Goal: Entertainment & Leisure: Consume media (video, audio)

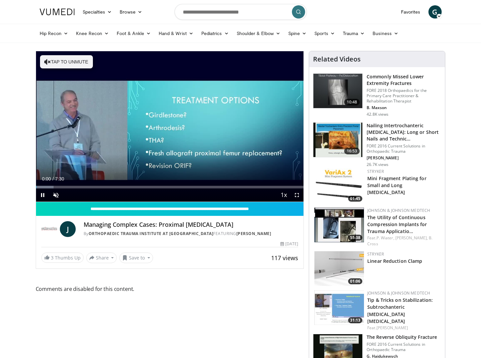
click at [297, 195] on span "Video Player" at bounding box center [296, 194] width 13 height 13
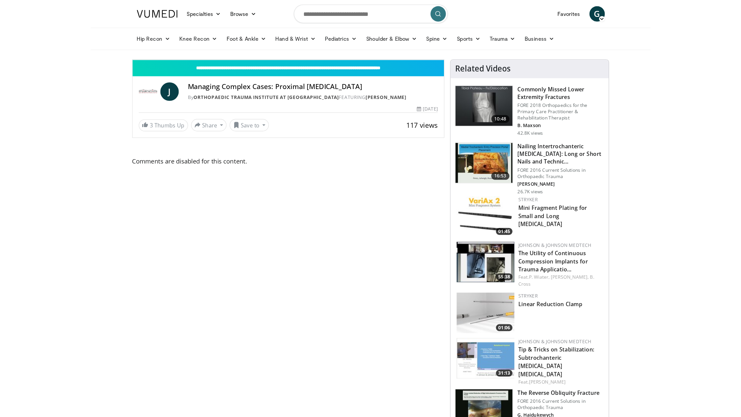
scroll to position [1, 0]
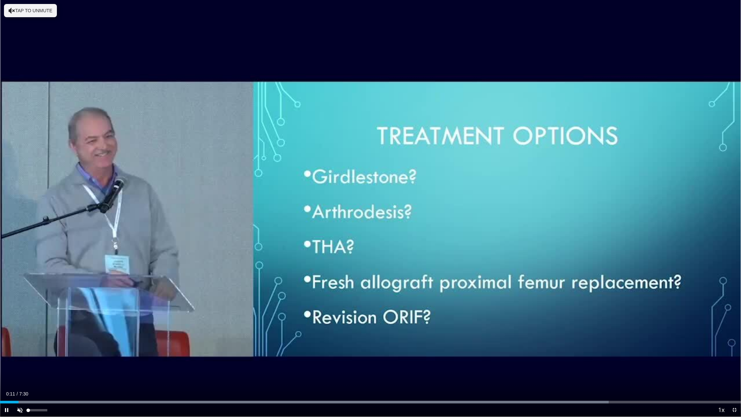
click at [18, 348] on span "Video Player" at bounding box center [19, 409] width 13 height 13
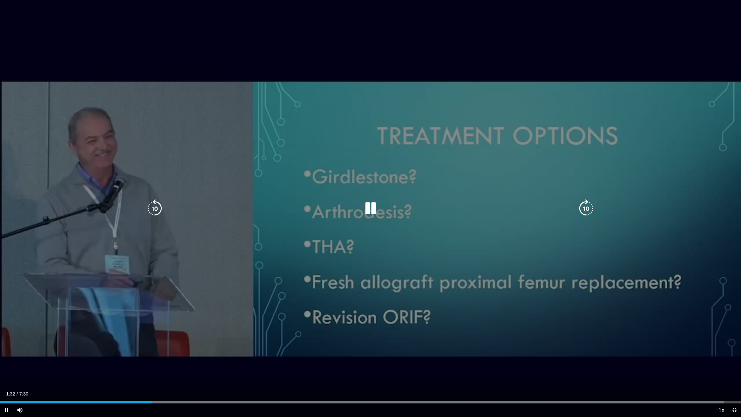
click at [58, 348] on div "10 seconds Tap to unmute" at bounding box center [370, 208] width 741 height 416
click at [270, 265] on div "10 seconds Tap to unmute" at bounding box center [370, 208] width 741 height 416
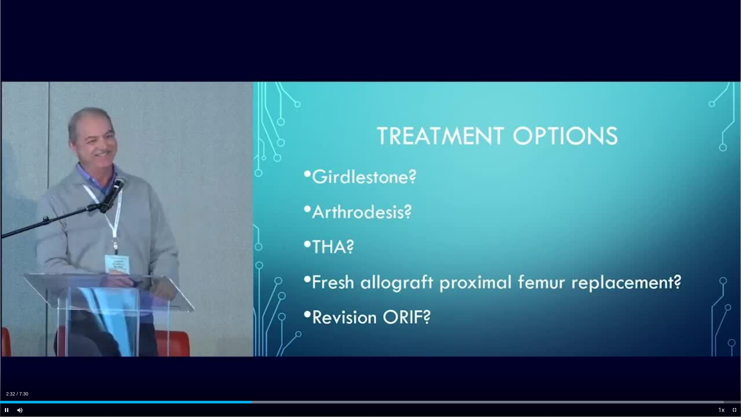
click at [457, 348] on div "Current Time 2:32 / Duration 7:30 Pause Skip Backward Skip Forward Mute 0% Load…" at bounding box center [370, 409] width 741 height 13
click at [456, 348] on div "Progress Bar" at bounding box center [361, 401] width 723 height 3
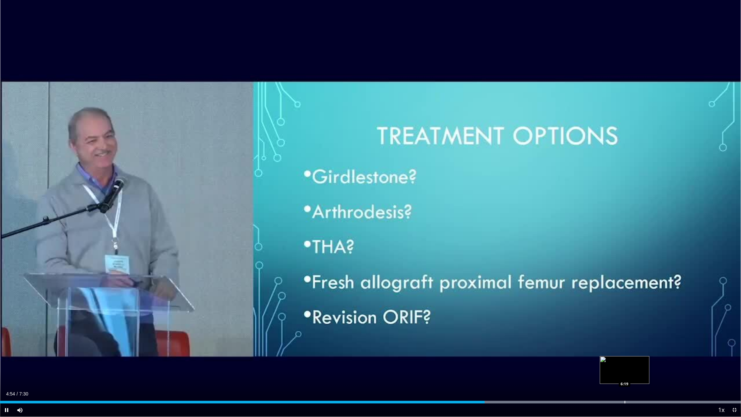
click at [481, 348] on div "Progress Bar" at bounding box center [624, 401] width 1 height 3
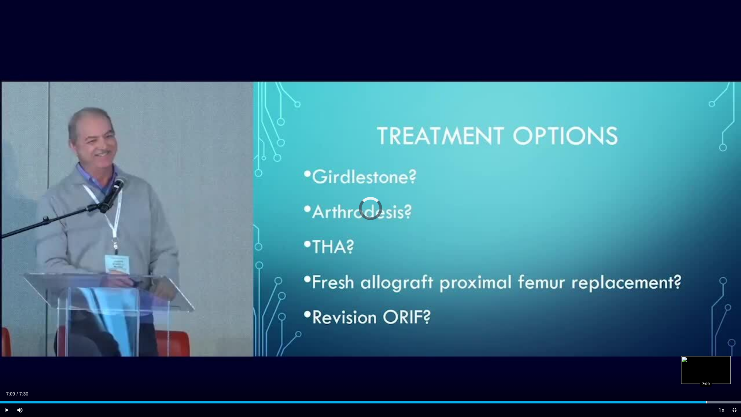
click at [481, 348] on div "Progress Bar" at bounding box center [706, 401] width 1 height 3
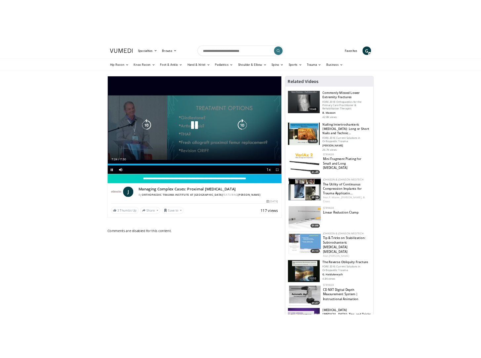
scroll to position [1, 0]
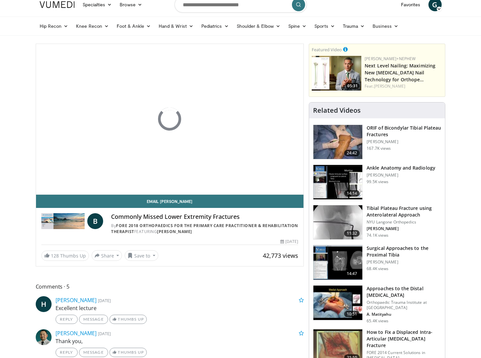
scroll to position [9, 0]
